Goal: Transaction & Acquisition: Book appointment/travel/reservation

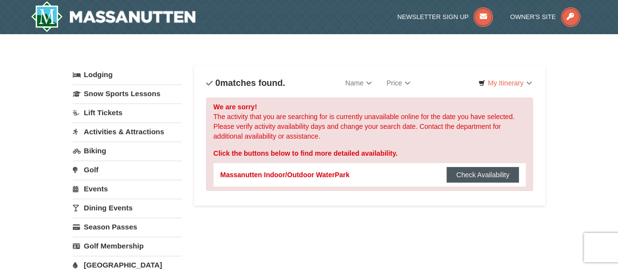
click at [467, 174] on button "Check Availability" at bounding box center [483, 175] width 73 height 16
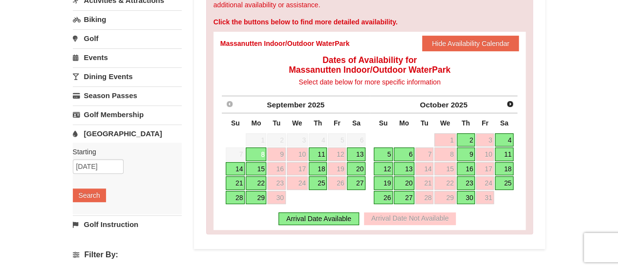
scroll to position [147, 0]
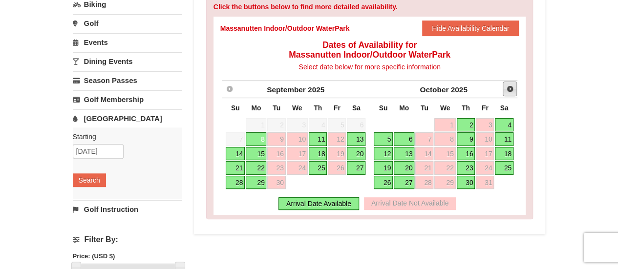
click at [508, 91] on span "Next" at bounding box center [510, 89] width 8 height 8
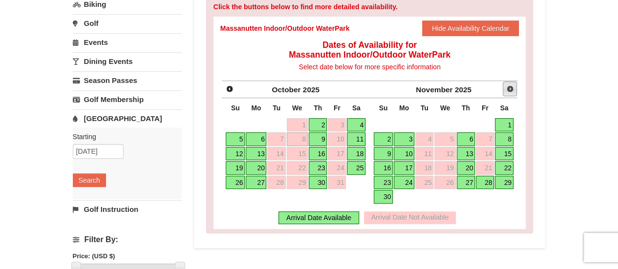
click at [514, 87] on span "Next" at bounding box center [510, 89] width 8 height 8
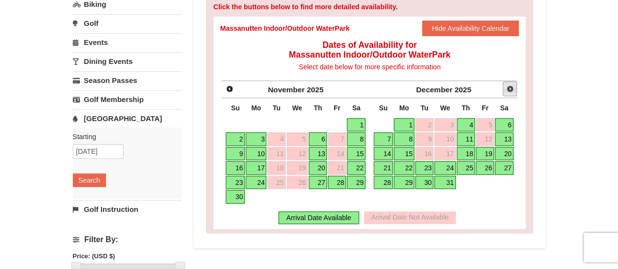
click at [514, 87] on span "Next" at bounding box center [510, 89] width 8 height 8
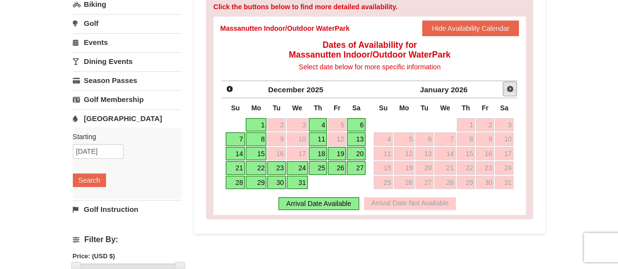
click at [514, 87] on span "Next" at bounding box center [510, 89] width 8 height 8
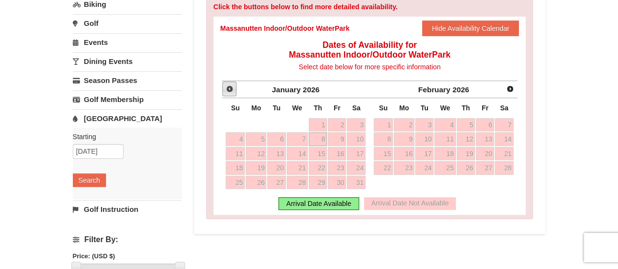
click at [229, 85] on span "Prev" at bounding box center [230, 89] width 8 height 8
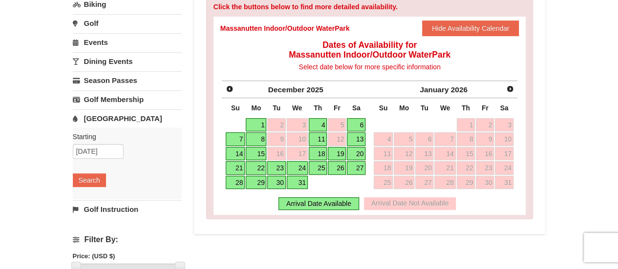
click at [321, 138] on link "11" at bounding box center [318, 139] width 19 height 14
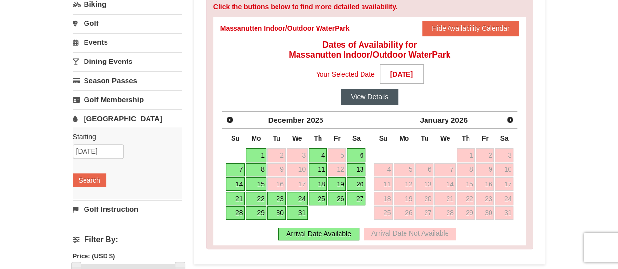
click at [364, 98] on button "View Details" at bounding box center [369, 97] width 57 height 16
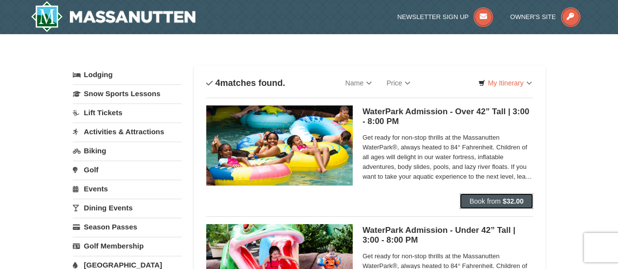
click at [484, 198] on span "Book from" at bounding box center [485, 201] width 31 height 8
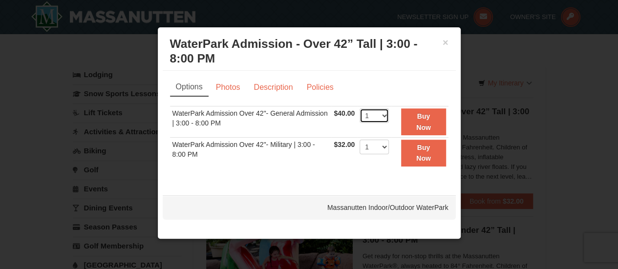
click at [385, 116] on select "1 2 3 4 5 6 7 8 9 10 11 12 13 14 15 16 17 18 19 20" at bounding box center [374, 116] width 29 height 15
select select "3"
click at [360, 109] on select "1 2 3 4 5 6 7 8 9 10 11 12 13 14 15 16 17 18 19 20" at bounding box center [374, 116] width 29 height 15
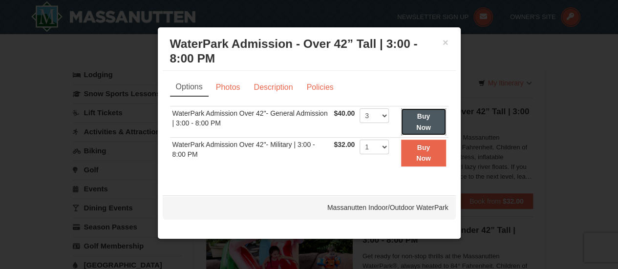
click at [432, 119] on button "Buy Now" at bounding box center [423, 122] width 44 height 27
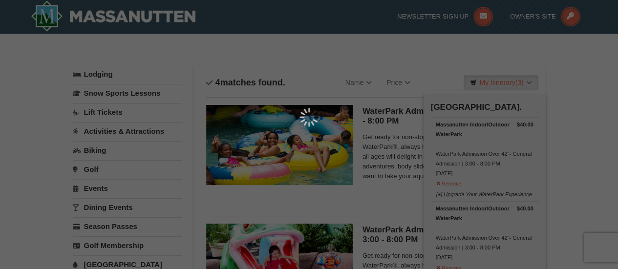
scroll to position [3, 0]
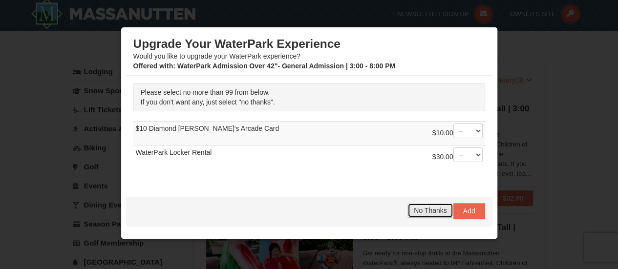
click at [427, 208] on span "No Thanks" at bounding box center [430, 211] width 33 height 8
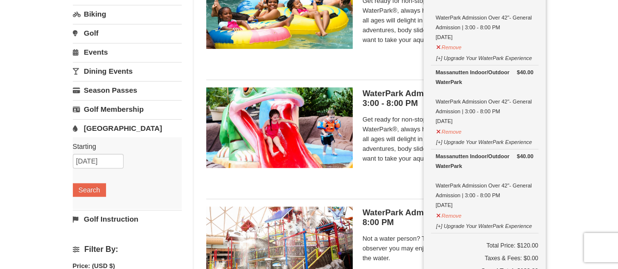
scroll to position [101, 0]
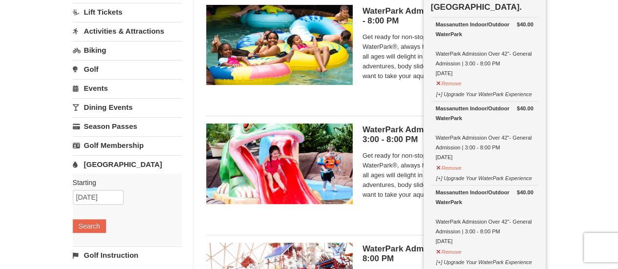
click at [373, 109] on ul "WaterPark Admission - Over 42” Tall | 3:00 - 8:00 PM Massanutten Indoor/Outdoor…" at bounding box center [369, 235] width 327 height 476
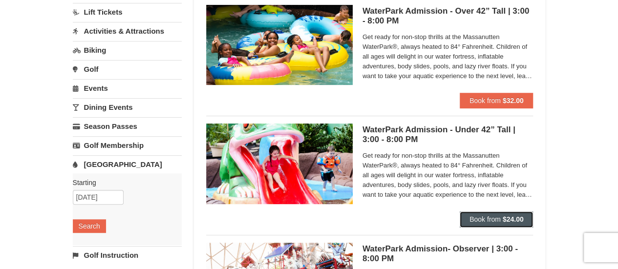
click at [499, 219] on span "Book from" at bounding box center [485, 220] width 31 height 8
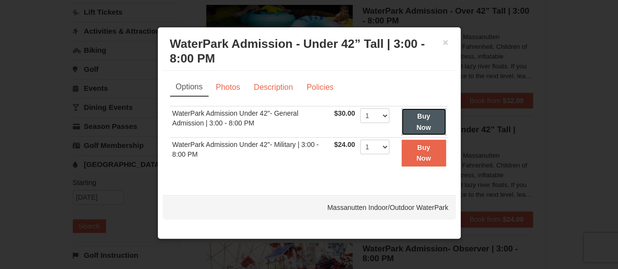
click at [414, 124] on button "Buy Now" at bounding box center [424, 122] width 44 height 27
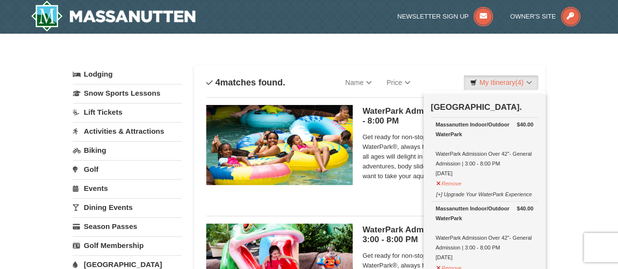
scroll to position [3, 0]
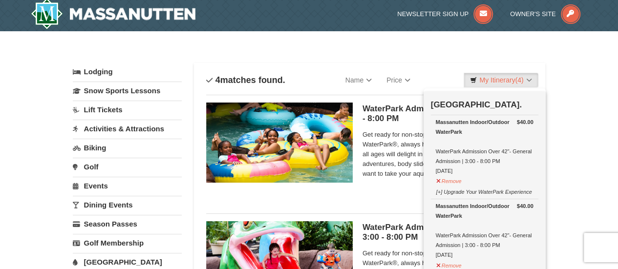
click at [108, 70] on link "Lodging" at bounding box center [127, 72] width 109 height 18
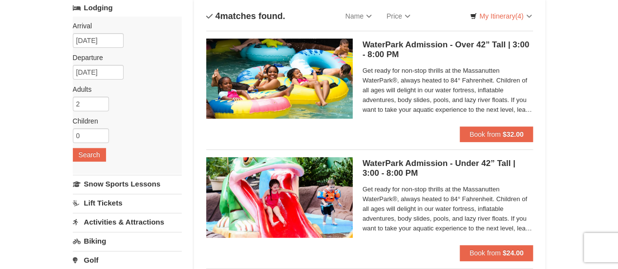
scroll to position [52, 0]
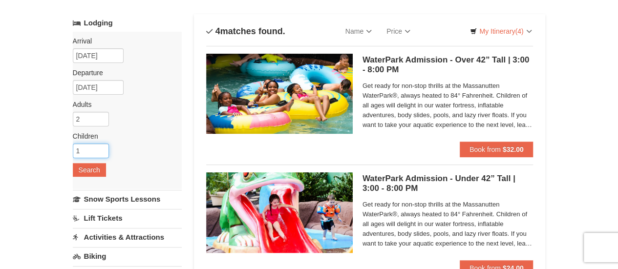
click at [98, 148] on input "1" at bounding box center [91, 151] width 36 height 15
type input "2"
click at [99, 146] on input "2" at bounding box center [91, 151] width 36 height 15
click at [93, 171] on button "Search" at bounding box center [89, 170] width 33 height 14
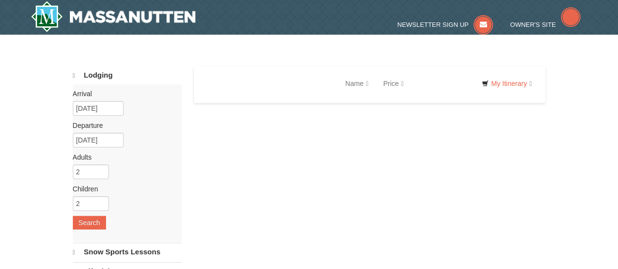
select select "9"
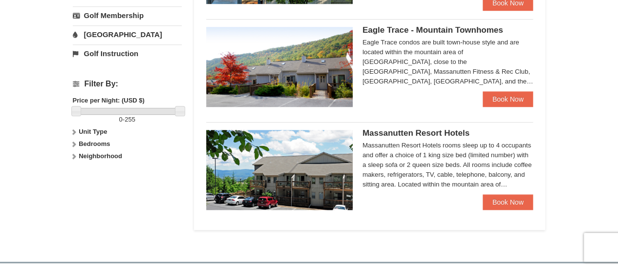
scroll to position [391, 0]
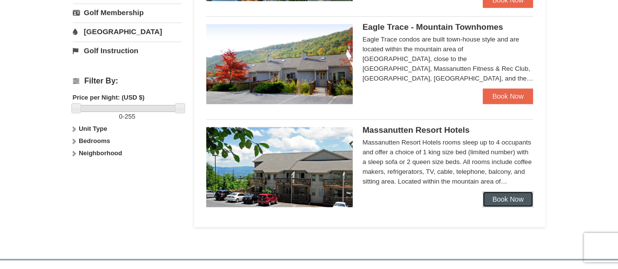
click at [506, 200] on link "Book Now" at bounding box center [508, 200] width 51 height 16
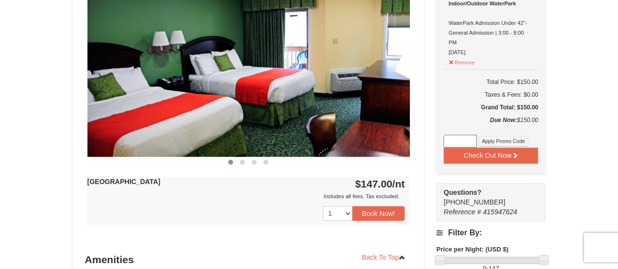
scroll to position [489, 0]
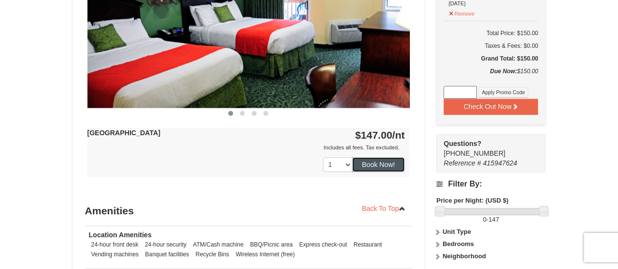
click at [377, 166] on button "Book Now!" at bounding box center [378, 164] width 53 height 15
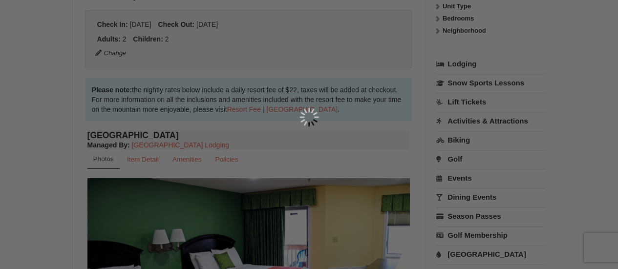
scroll to position [95, 0]
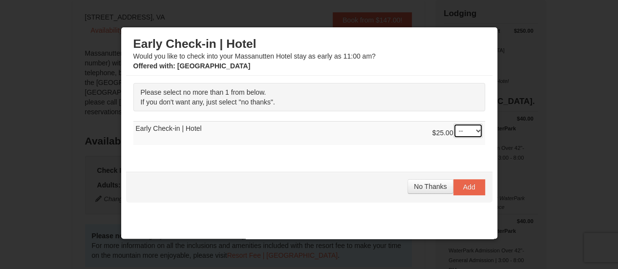
click at [471, 131] on select "-- 01" at bounding box center [468, 131] width 29 height 15
click at [432, 155] on div "Please select no more than 1 from below. If you don't want any, just select "no…" at bounding box center [309, 119] width 367 height 87
click at [431, 183] on span "No Thanks" at bounding box center [430, 187] width 33 height 8
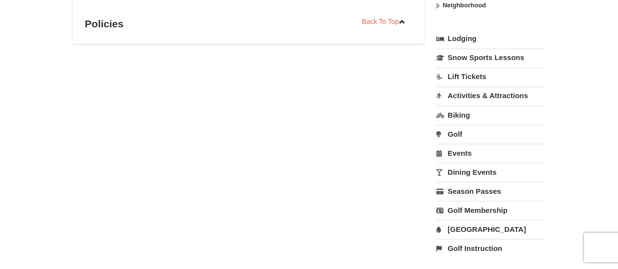
scroll to position [831, 0]
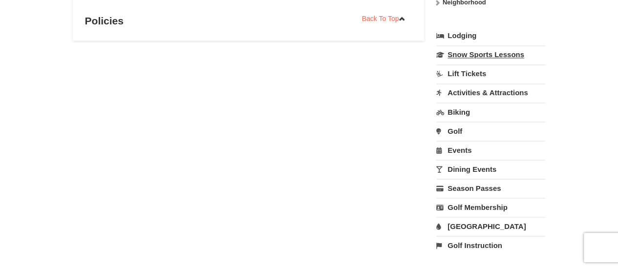
click at [472, 51] on link "Snow Sports Lessons" at bounding box center [490, 54] width 109 height 18
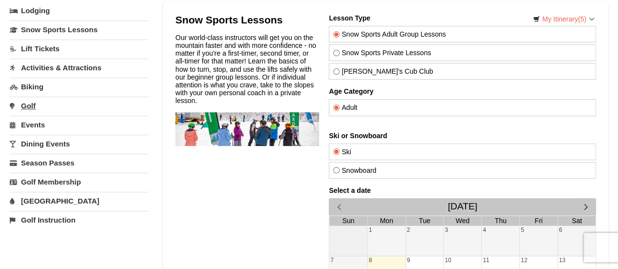
scroll to position [49, 0]
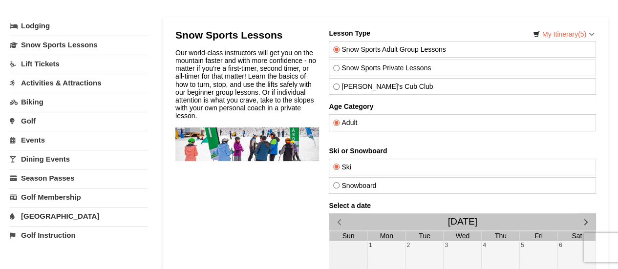
click at [50, 64] on link "Lift Tickets" at bounding box center [79, 64] width 138 height 18
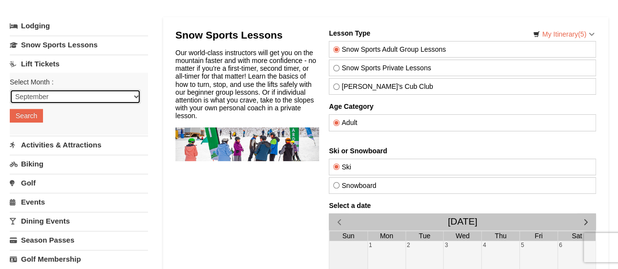
click at [64, 97] on select "September October November December January February March April May June July …" at bounding box center [75, 96] width 131 height 15
select select "12"
click at [10, 89] on select "September October November December January February March April May June July …" at bounding box center [75, 96] width 131 height 15
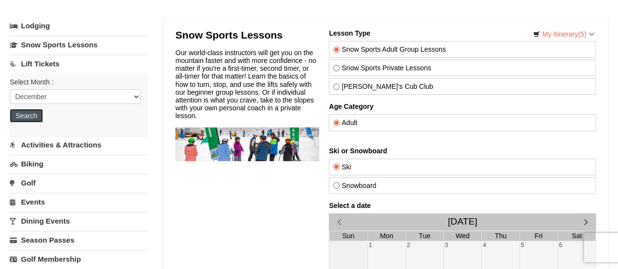
click at [33, 113] on button "Search" at bounding box center [26, 116] width 33 height 14
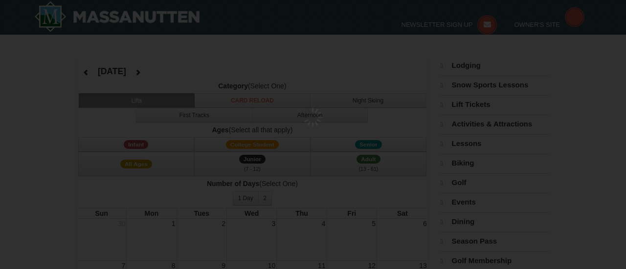
select select "12"
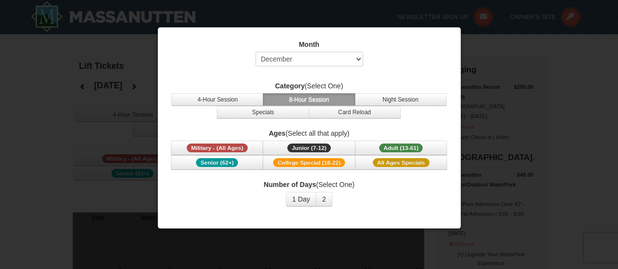
click at [115, 71] on div at bounding box center [309, 134] width 618 height 269
click at [415, 201] on div "Number of Days (Select One) 1 Day 2 3 4 5 6 7 8 9 10 11 12 13 14 15" at bounding box center [309, 193] width 279 height 27
click at [322, 197] on button "2" at bounding box center [324, 199] width 17 height 15
click at [300, 194] on button "1 Day" at bounding box center [301, 199] width 31 height 15
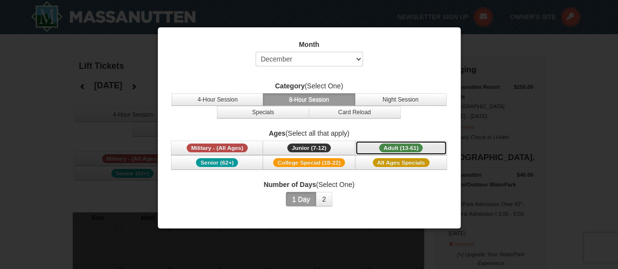
click at [383, 149] on span "Adult (13-61)" at bounding box center [401, 148] width 44 height 9
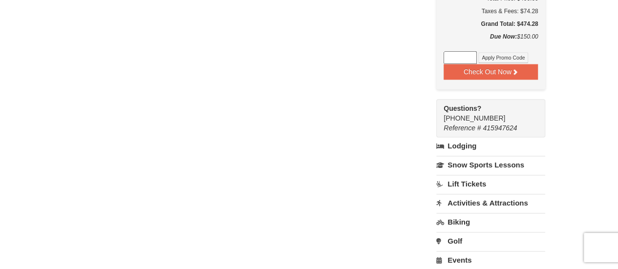
scroll to position [586, 0]
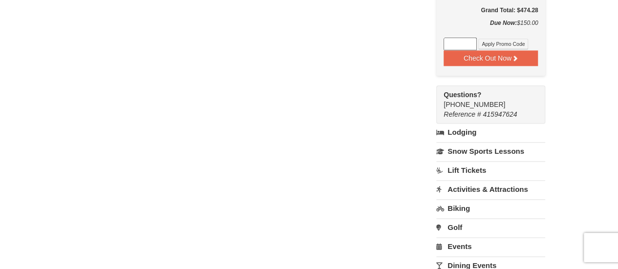
click at [466, 184] on link "Activities & Attractions" at bounding box center [490, 189] width 109 height 18
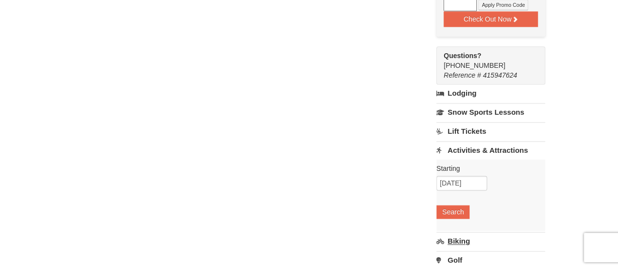
scroll to position [684, 0]
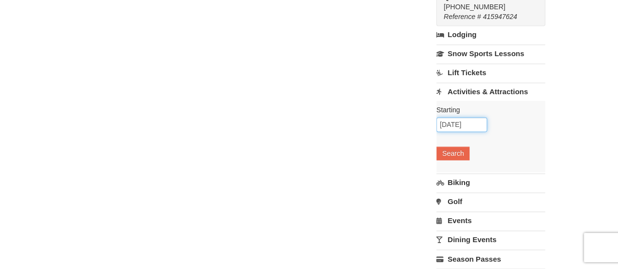
click at [473, 122] on input "09/08/2025" at bounding box center [461, 124] width 51 height 15
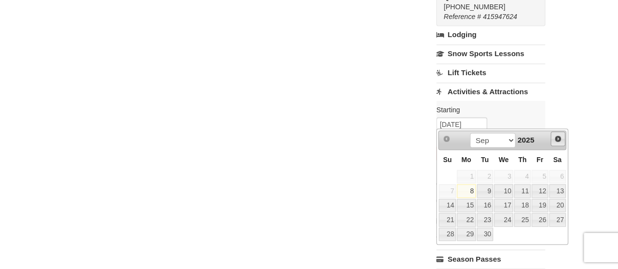
click at [564, 136] on link "Next" at bounding box center [558, 138] width 15 height 15
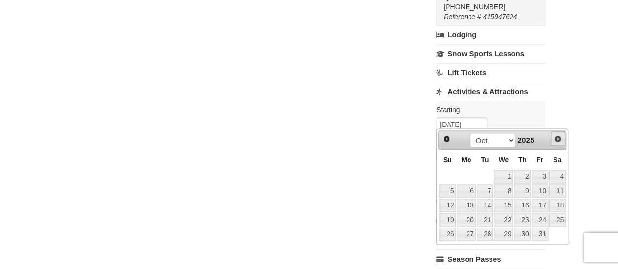
click at [559, 139] on span "Next" at bounding box center [558, 139] width 8 height 8
click at [559, 140] on span "Next" at bounding box center [558, 139] width 8 height 8
click at [528, 188] on link "11" at bounding box center [522, 191] width 17 height 14
type input "[DATE]"
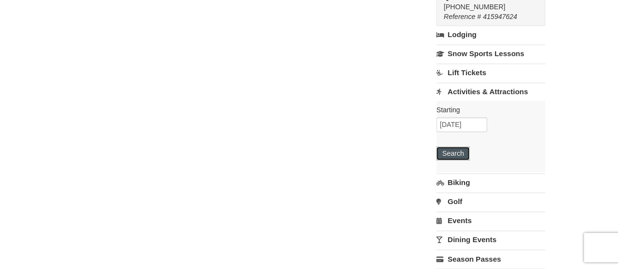
click at [460, 155] on button "Search" at bounding box center [452, 154] width 33 height 14
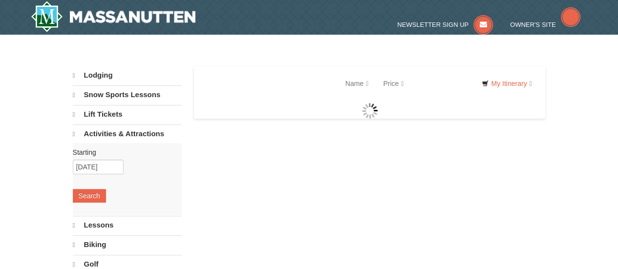
select select "9"
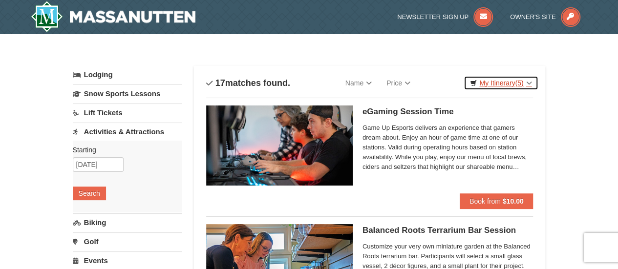
click at [509, 81] on link "My Itinerary (5)" at bounding box center [501, 83] width 74 height 15
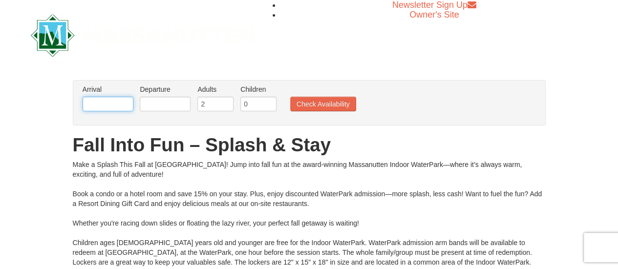
click at [117, 102] on input "text" at bounding box center [108, 104] width 51 height 15
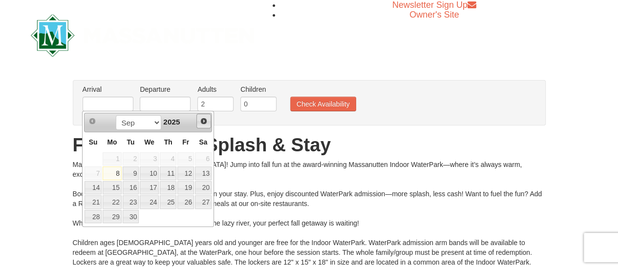
click at [202, 123] on span "Next" at bounding box center [204, 121] width 8 height 8
click at [202, 122] on span "Next" at bounding box center [204, 121] width 8 height 8
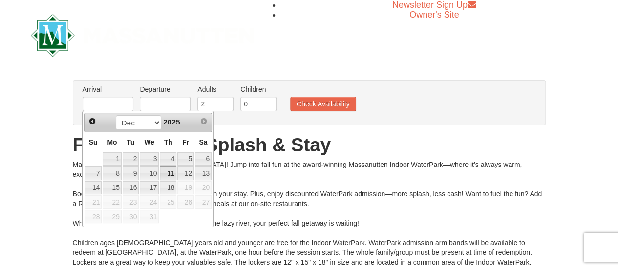
click at [174, 168] on link "11" at bounding box center [168, 174] width 17 height 14
type input "[DATE]"
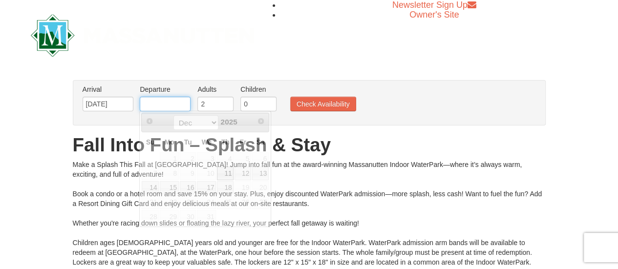
click at [179, 100] on input "text" at bounding box center [165, 104] width 51 height 15
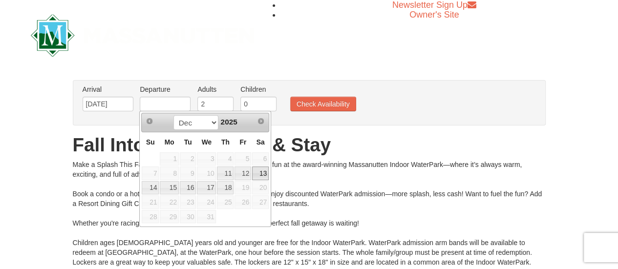
click at [260, 172] on link "13" at bounding box center [260, 174] width 17 height 14
type input "[DATE]"
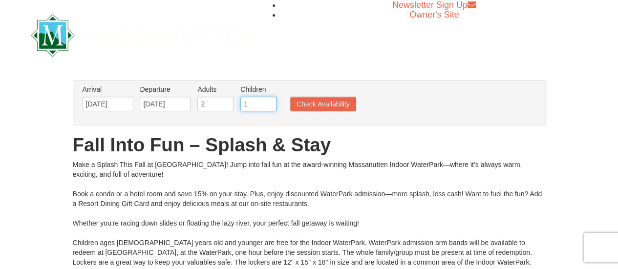
click at [268, 103] on input "1" at bounding box center [258, 104] width 36 height 15
type input "2"
click at [268, 103] on input "2" at bounding box center [258, 104] width 36 height 15
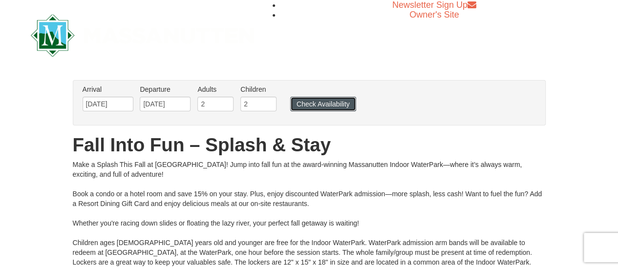
click at [330, 106] on button "Check Availability" at bounding box center [323, 104] width 66 height 15
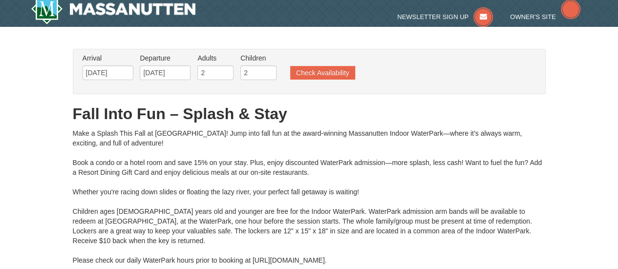
type input "[DATE]"
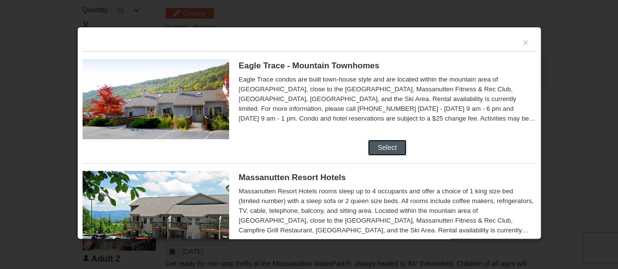
click at [381, 147] on button "Select" at bounding box center [387, 148] width 39 height 16
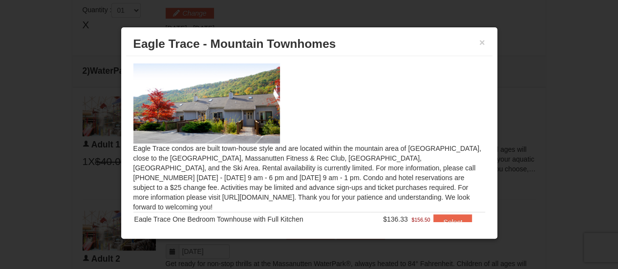
scroll to position [37, 0]
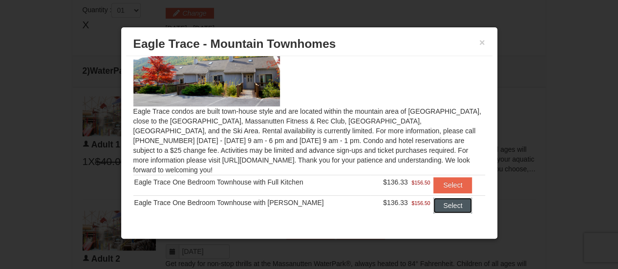
click at [437, 199] on button "Select" at bounding box center [453, 206] width 39 height 16
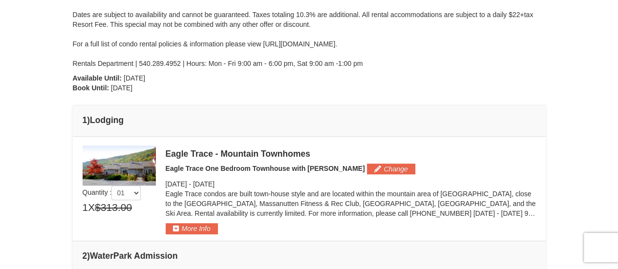
scroll to position [269, 0]
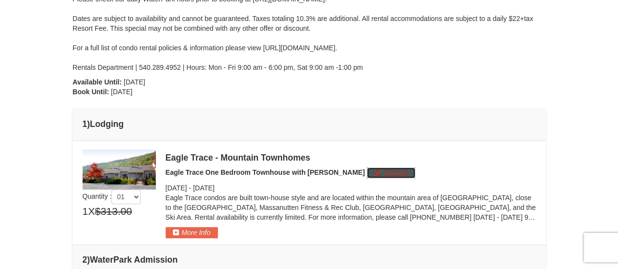
click at [367, 171] on button "Change" at bounding box center [391, 173] width 48 height 11
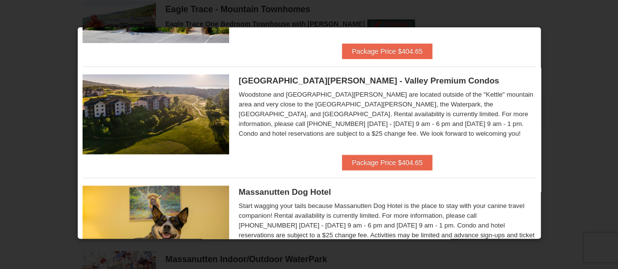
scroll to position [244, 0]
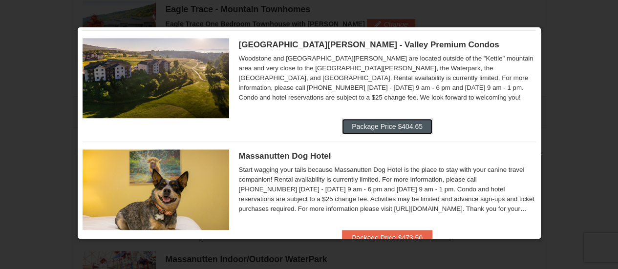
click at [388, 128] on button "Package Price $404.65" at bounding box center [387, 127] width 90 height 16
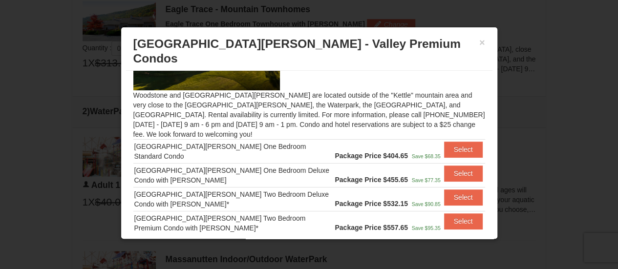
scroll to position [82, 0]
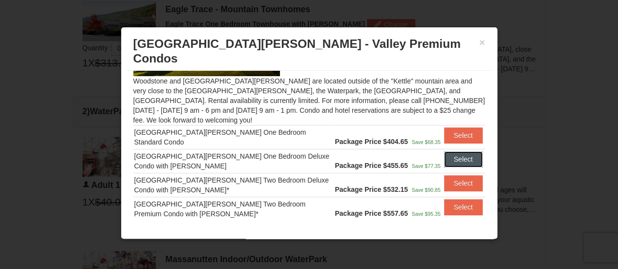
click at [449, 152] on button "Select" at bounding box center [463, 160] width 39 height 16
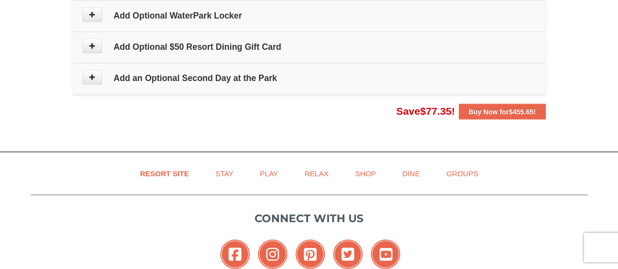
scroll to position [1004, 0]
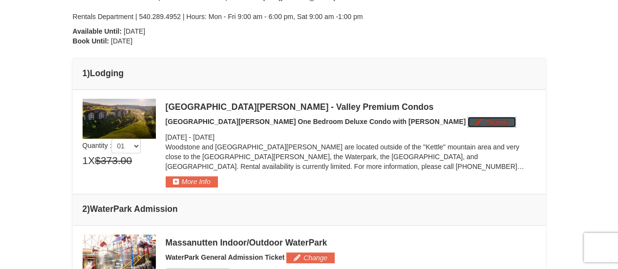
click at [468, 121] on button "Change" at bounding box center [492, 122] width 48 height 11
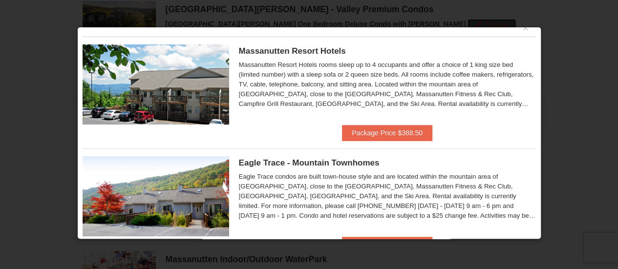
scroll to position [0, 0]
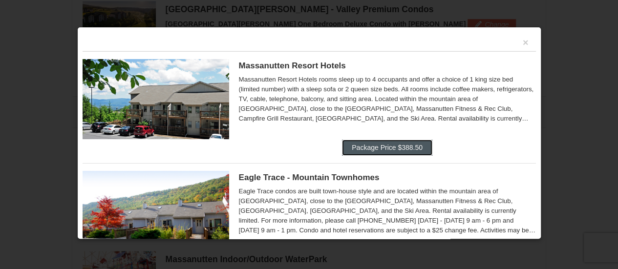
click at [405, 145] on button "Package Price $388.50" at bounding box center [387, 148] width 90 height 16
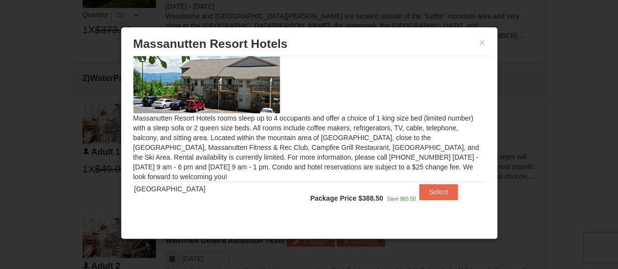
scroll to position [466, 0]
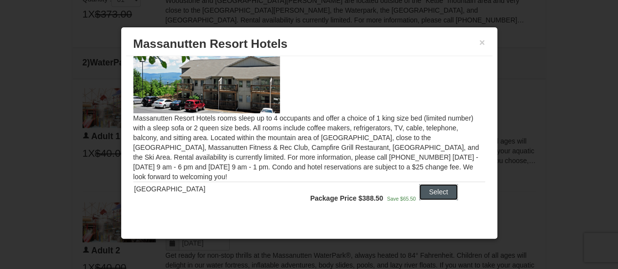
click at [427, 191] on button "Select" at bounding box center [438, 192] width 39 height 16
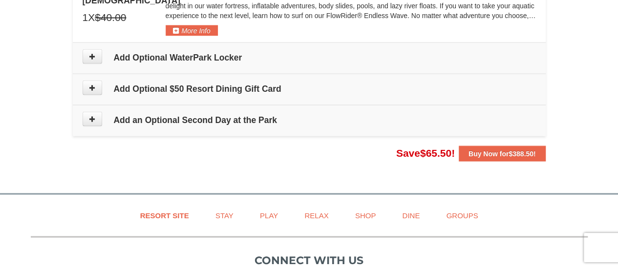
scroll to position [955, 0]
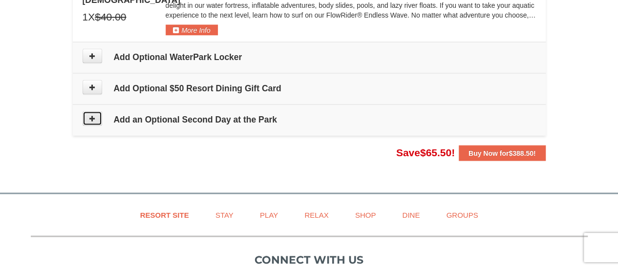
click at [96, 114] on button at bounding box center [93, 118] width 20 height 15
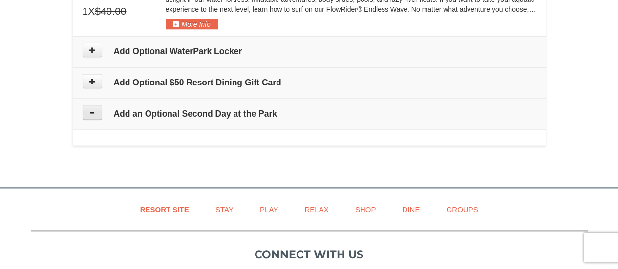
type input "[DATE]"
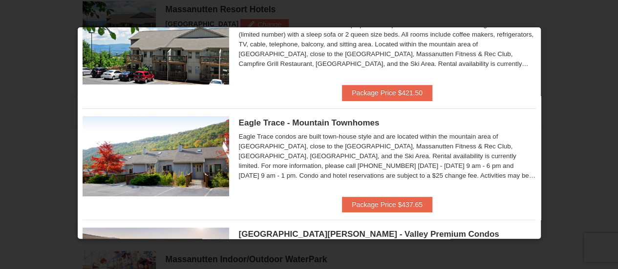
scroll to position [0, 0]
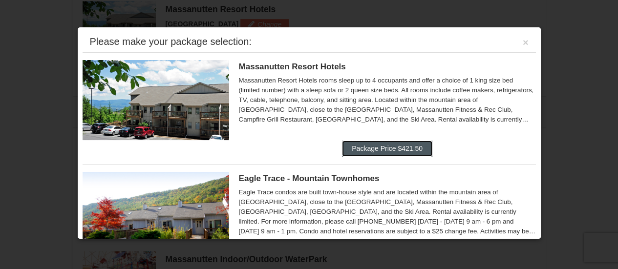
click at [403, 144] on button "Package Price $421.50" at bounding box center [387, 149] width 90 height 16
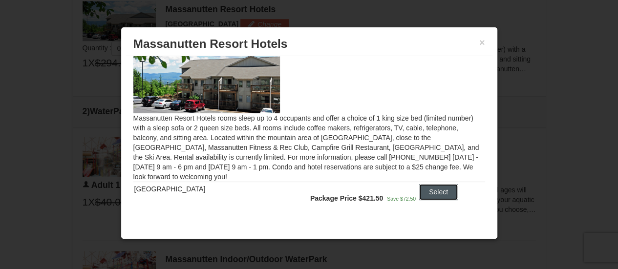
click at [433, 192] on button "Select" at bounding box center [438, 192] width 39 height 16
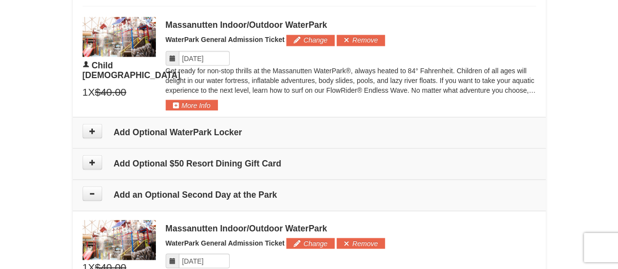
scroll to position [977, 0]
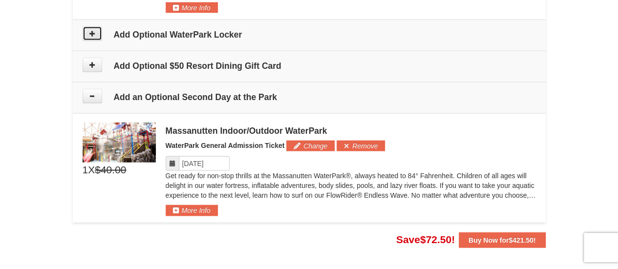
click at [94, 34] on button at bounding box center [93, 33] width 20 height 15
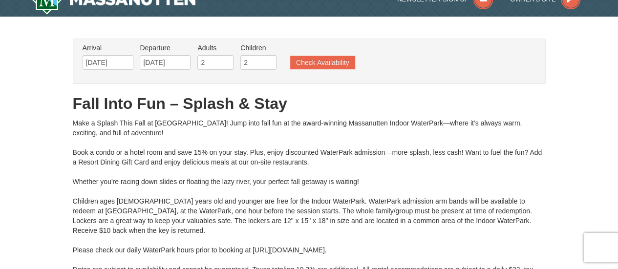
scroll to position [0, 0]
